Goal: Register for event/course

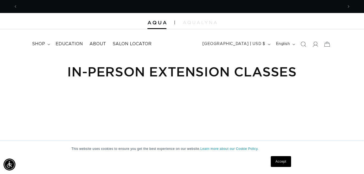
scroll to position [0, 650]
click at [80, 43] on span "Education" at bounding box center [68, 44] width 27 height 6
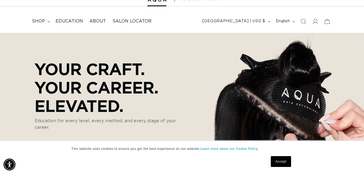
scroll to position [0, 325]
click at [279, 160] on link "Accept" at bounding box center [280, 161] width 20 height 11
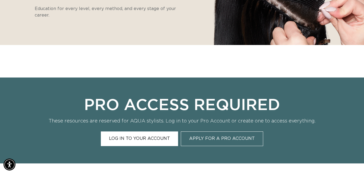
scroll to position [0, 650]
click at [163, 135] on link "Log In to Your Account" at bounding box center [139, 138] width 77 height 14
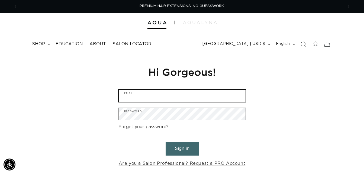
click at [131, 95] on input "Email" at bounding box center [182, 96] width 127 height 12
type input "16mcdonough@gmail.com"
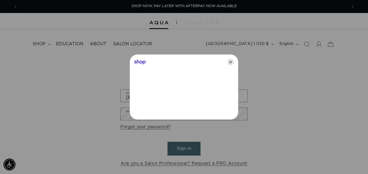
click at [232, 61] on icon "Close" at bounding box center [230, 62] width 6 height 6
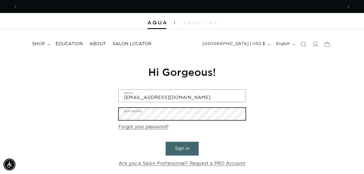
scroll to position [0, 0]
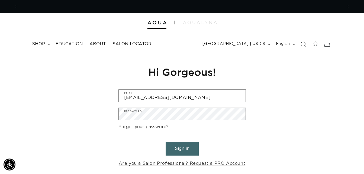
click at [172, 144] on button "Sign in" at bounding box center [181, 149] width 33 height 14
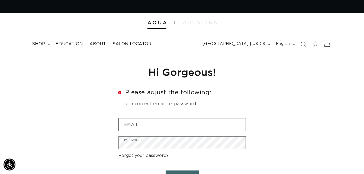
scroll to position [0, 650]
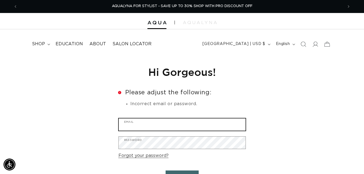
click at [137, 123] on input "Email" at bounding box center [182, 124] width 127 height 12
type input "16mcdonough@gmail.com"
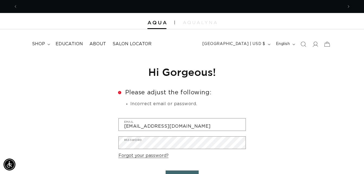
scroll to position [0, 325]
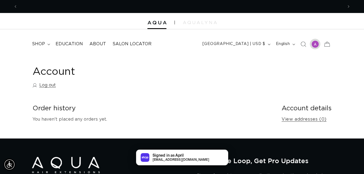
scroll to position [0, 325]
click at [315, 41] on div at bounding box center [315, 44] width 8 height 8
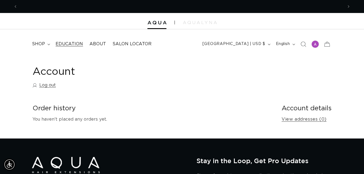
scroll to position [0, 325]
click at [70, 41] on link "Education" at bounding box center [69, 44] width 34 height 12
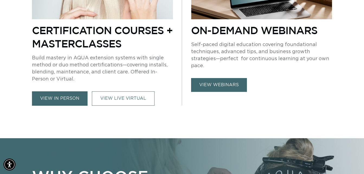
click at [49, 101] on link "view in person" at bounding box center [59, 98] width 55 height 14
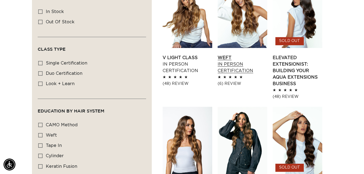
scroll to position [0, 650]
click at [231, 63] on link "Weft In Person Certification" at bounding box center [242, 63] width 50 height 19
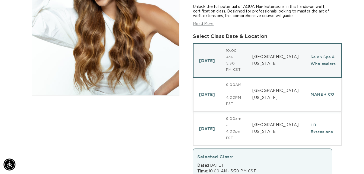
click at [219, 94] on td "September 15, 2025" at bounding box center [206, 94] width 27 height 34
select select "46054742819044"
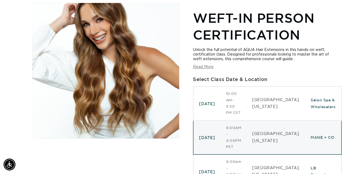
click at [205, 66] on button "Read More" at bounding box center [203, 67] width 21 height 5
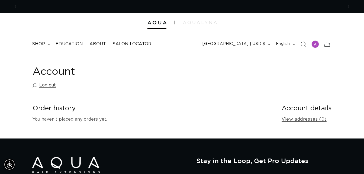
scroll to position [0, 650]
